Goal: Information Seeking & Learning: Learn about a topic

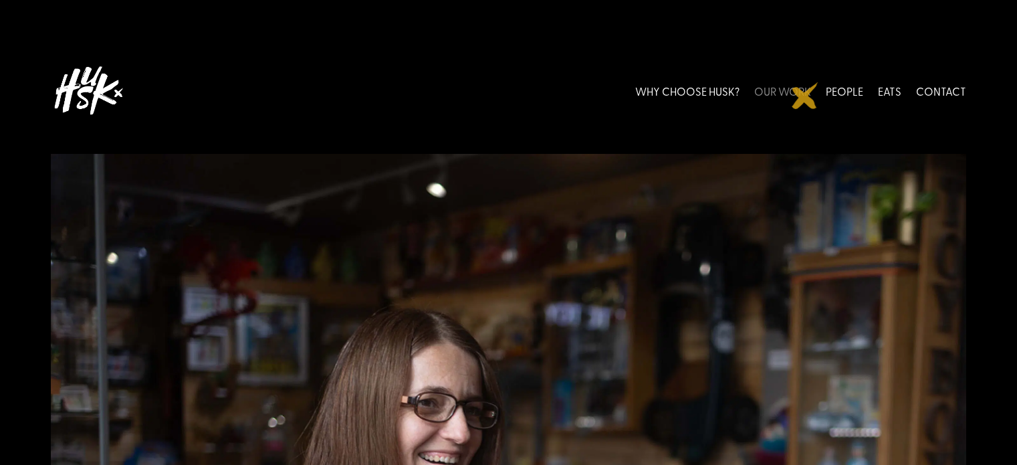
click at [805, 96] on link "OUR WORK" at bounding box center [782, 90] width 57 height 59
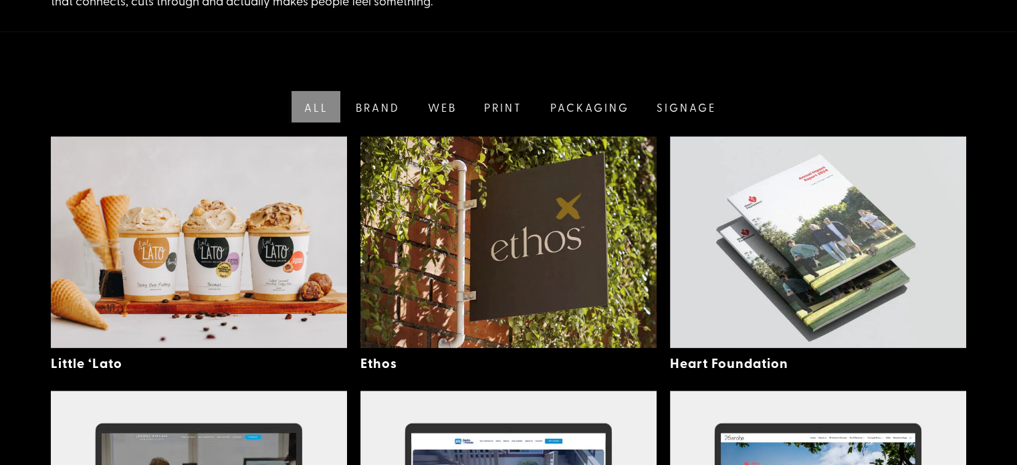
scroll to position [323, 0]
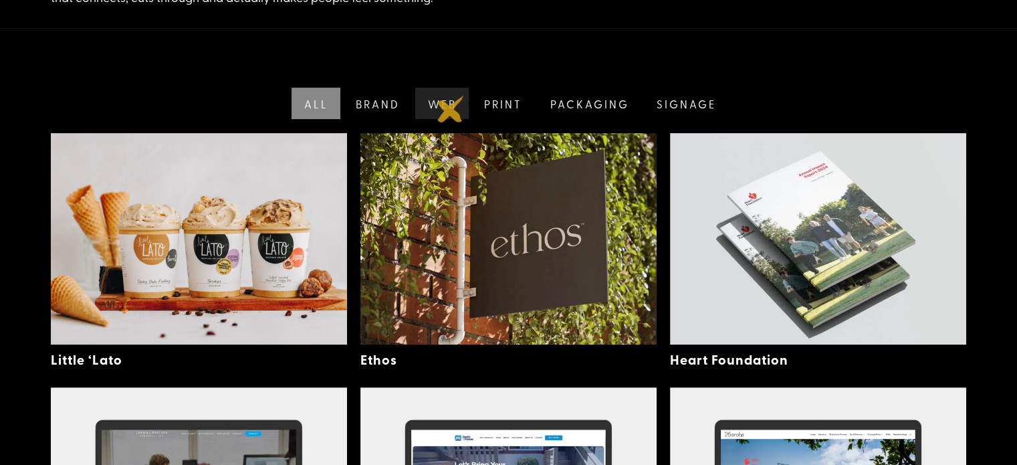
click at [451, 109] on link "Web" at bounding box center [440, 103] width 57 height 31
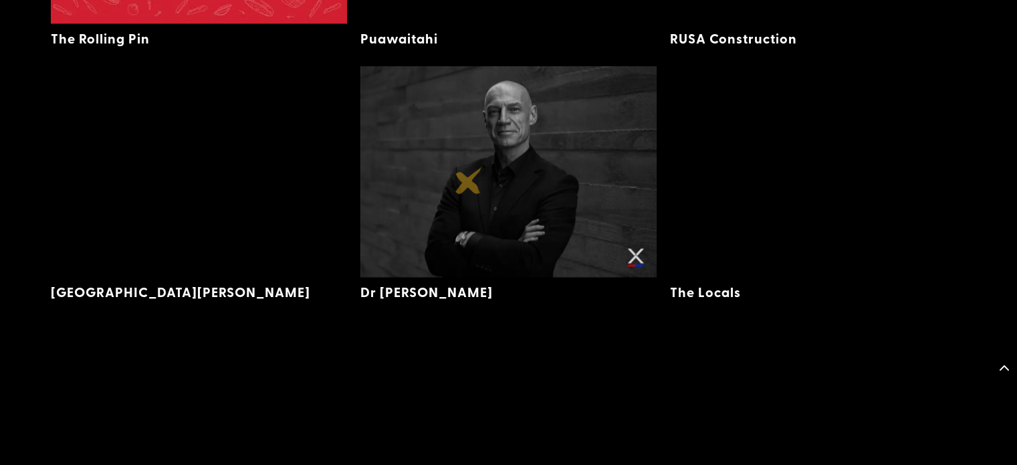
scroll to position [2168, 0]
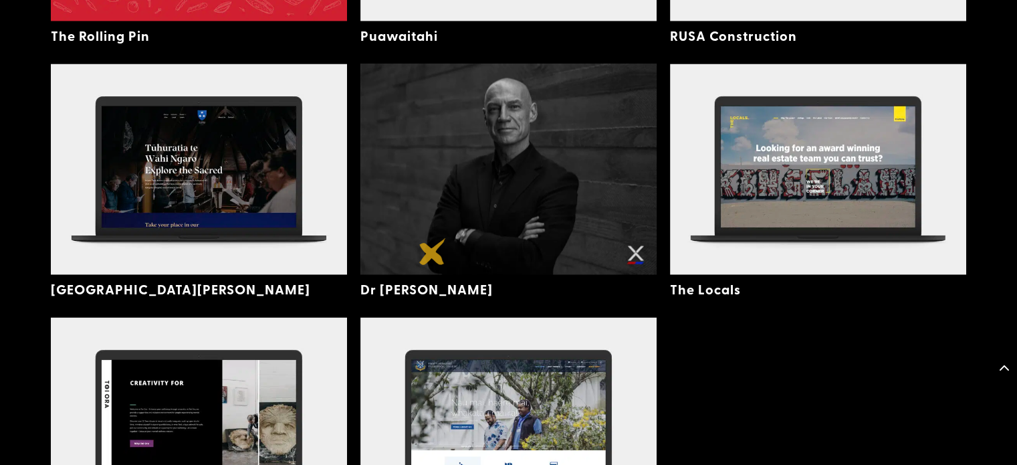
click at [432, 251] on img at bounding box center [508, 169] width 296 height 211
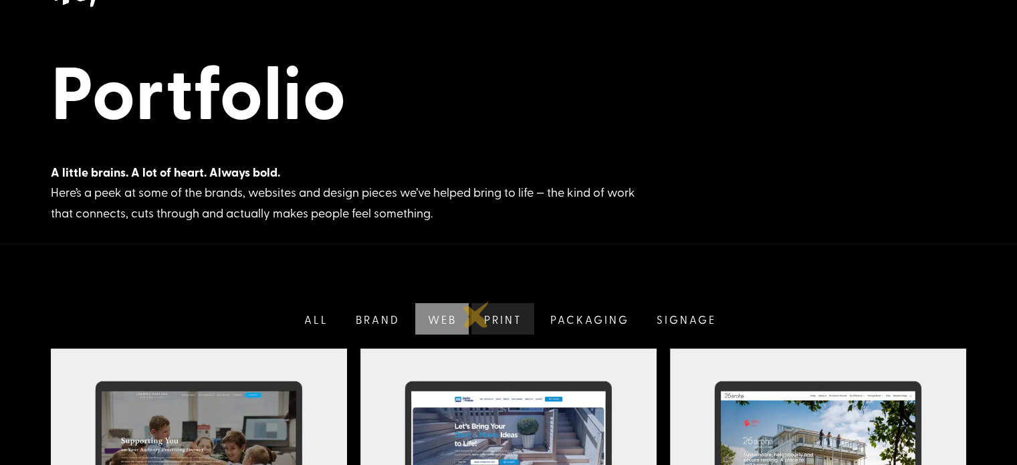
scroll to position [0, 0]
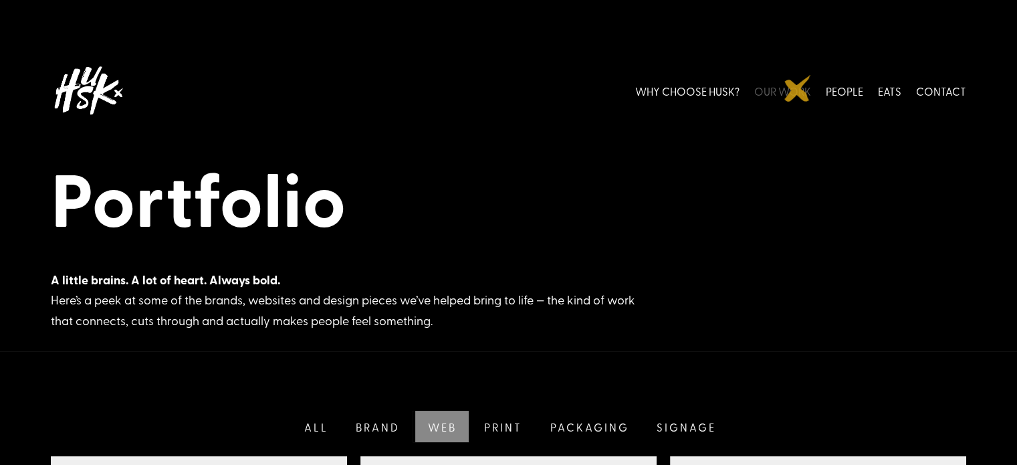
click at [797, 88] on link "OUR WORK" at bounding box center [782, 90] width 57 height 59
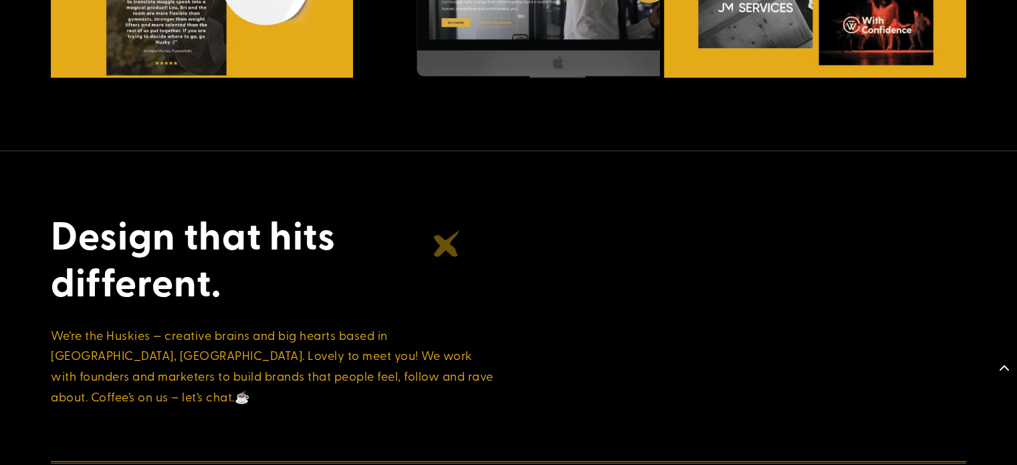
scroll to position [7334, 0]
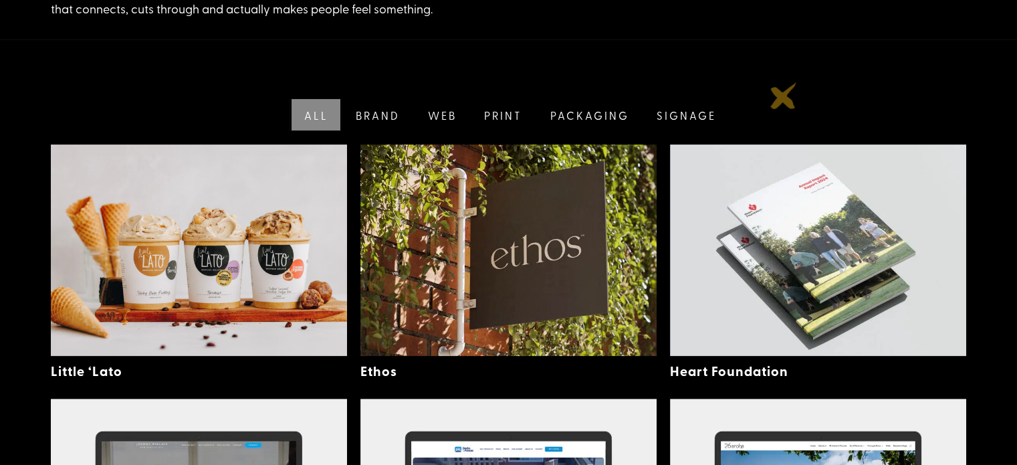
scroll to position [311, 0]
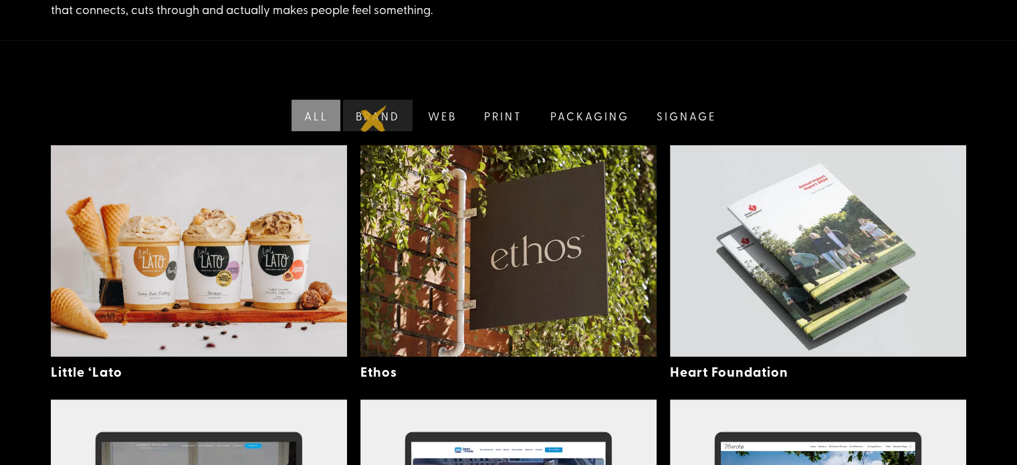
click at [374, 118] on link "Brand" at bounding box center [376, 115] width 72 height 31
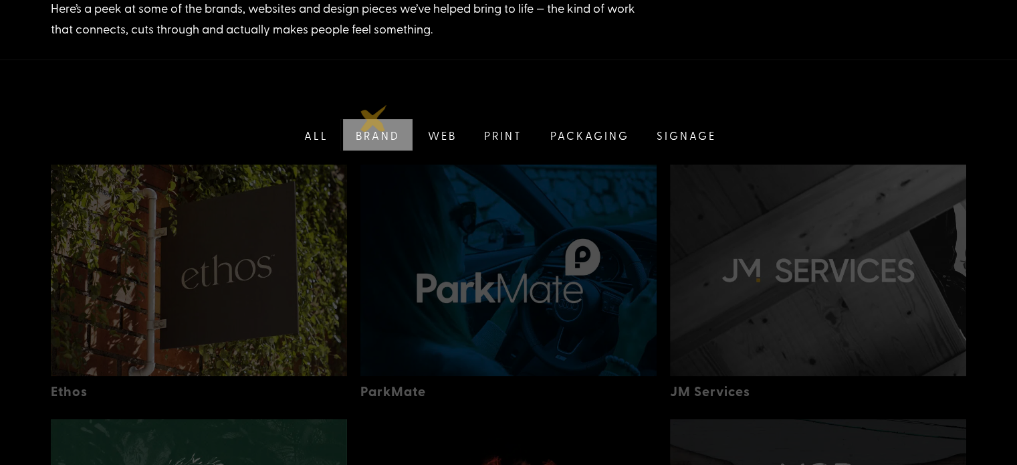
scroll to position [278, 0]
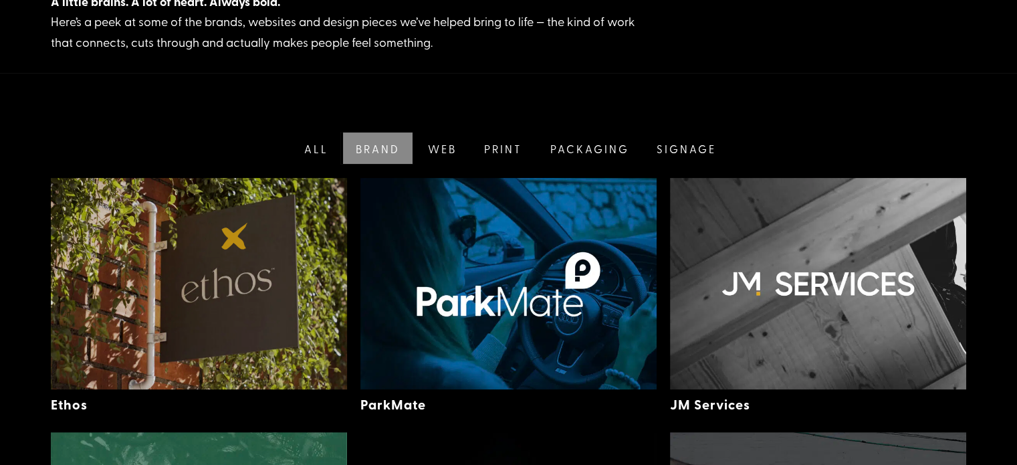
click at [235, 236] on img at bounding box center [199, 283] width 296 height 211
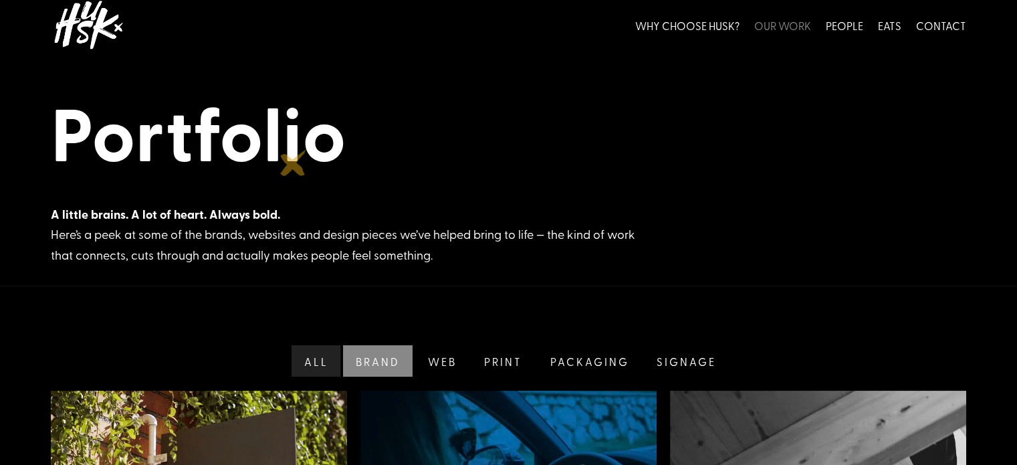
scroll to position [0, 0]
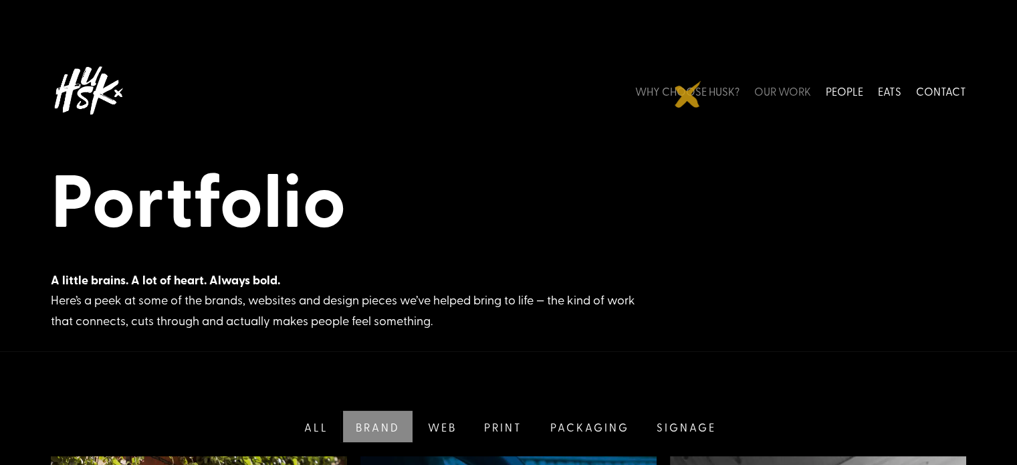
click at [688, 94] on link "WHY CHOOSE HUSK?" at bounding box center [687, 90] width 104 height 59
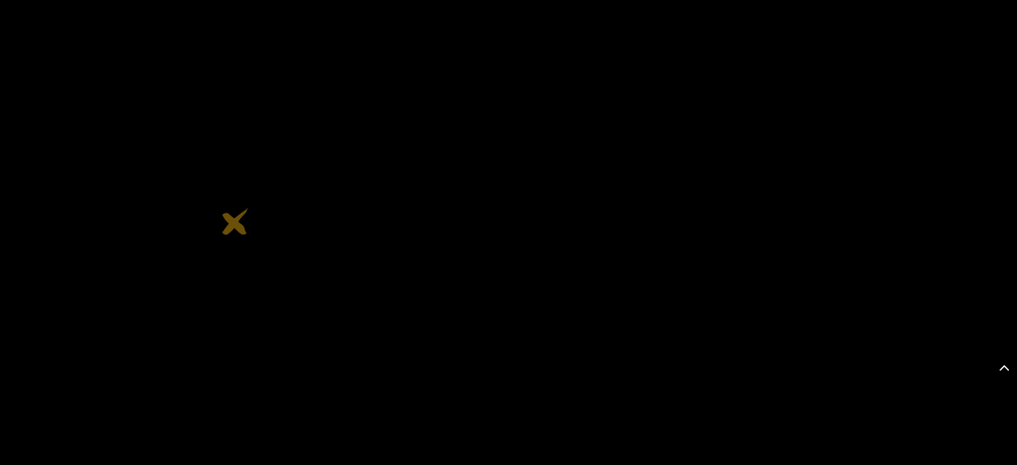
scroll to position [2053, 0]
